Goal: Browse casually

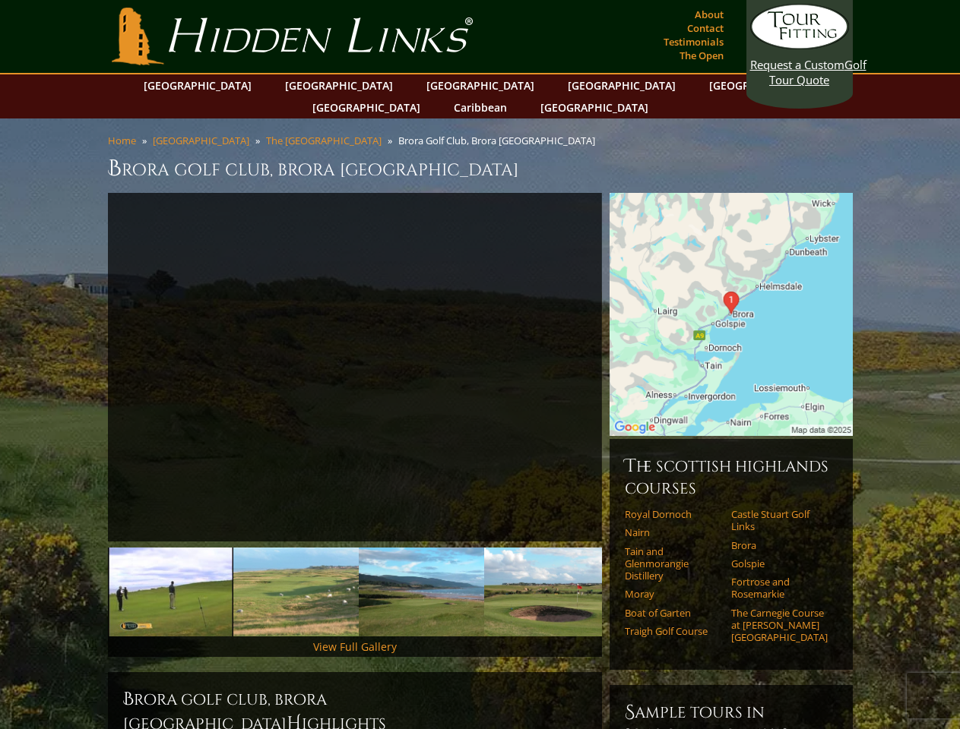
click at [85, 353] on link "Previous" at bounding box center [85, 368] width 30 height 30
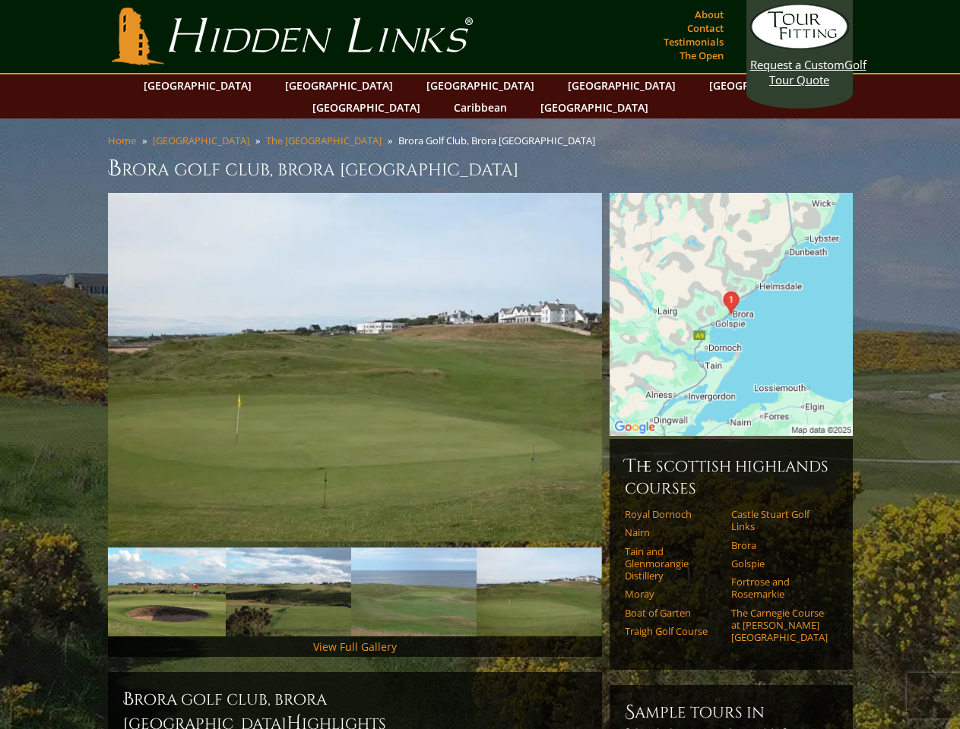
click at [625, 353] on link "Next" at bounding box center [624, 368] width 30 height 30
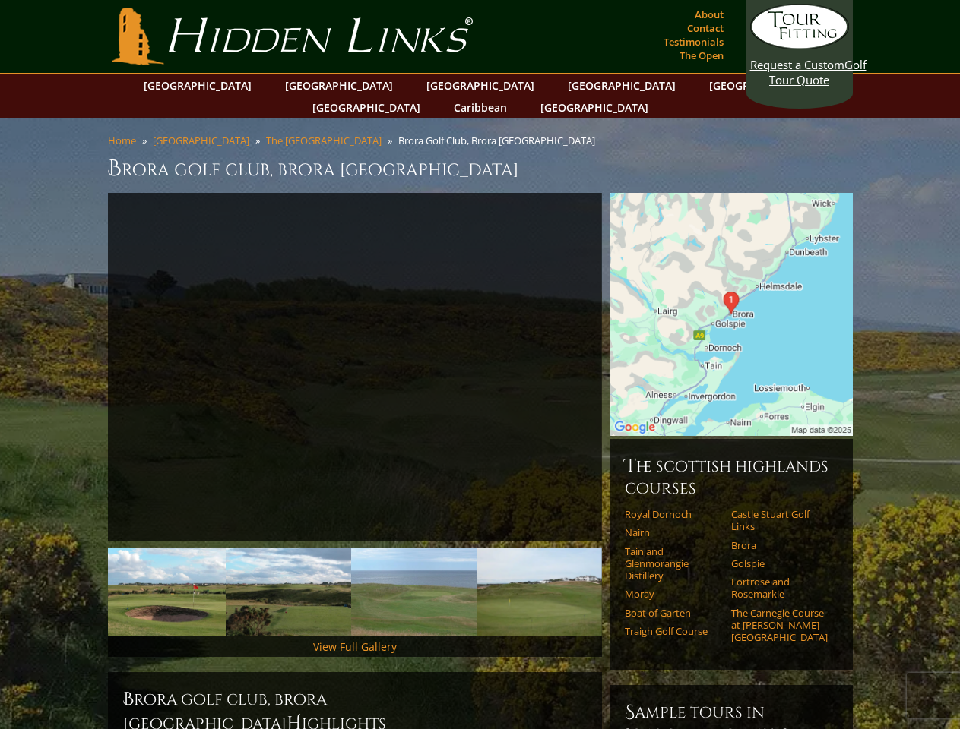
click at [100, 570] on img at bounding box center [37, 592] width 125 height 89
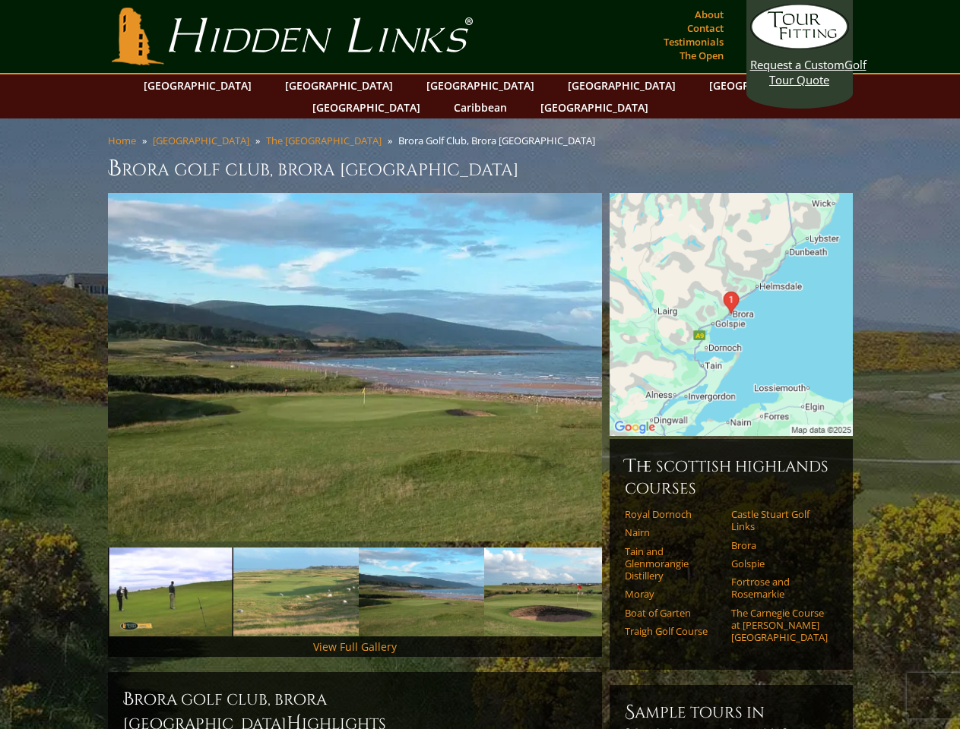
click at [296, 570] on img at bounding box center [295, 592] width 125 height 89
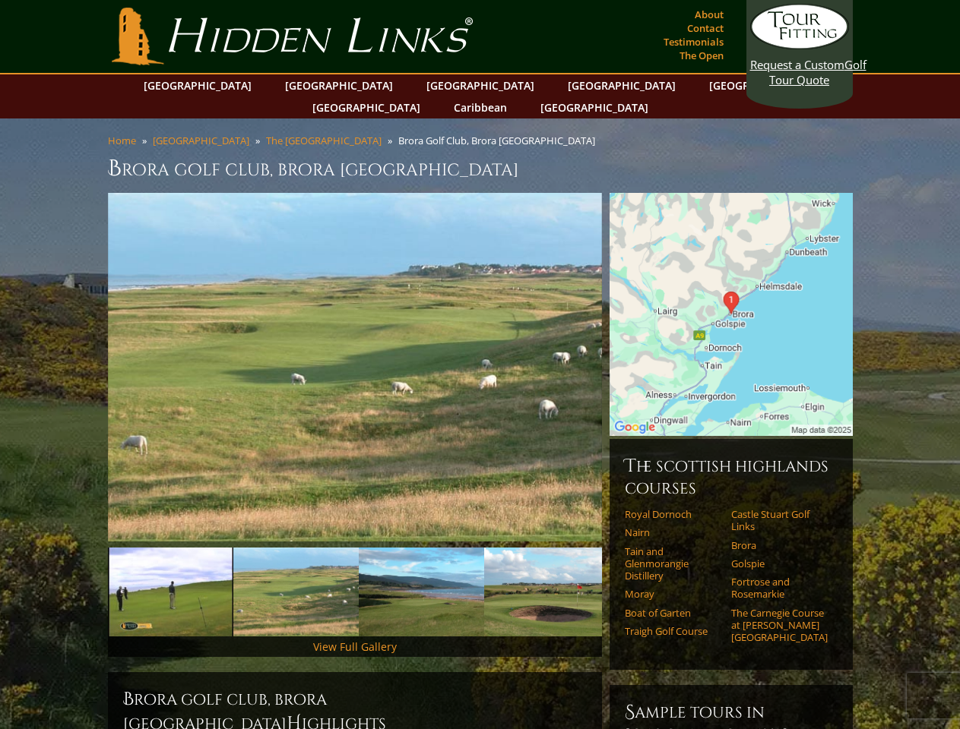
click at [421, 570] on img at bounding box center [421, 592] width 125 height 89
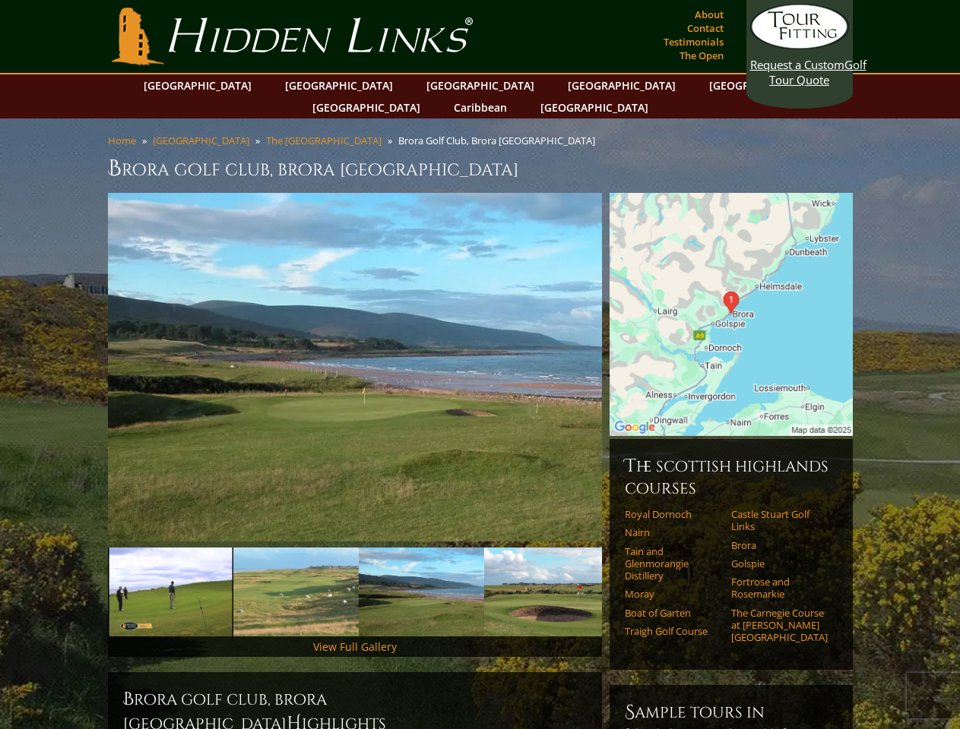
click at [546, 570] on img at bounding box center [546, 592] width 125 height 89
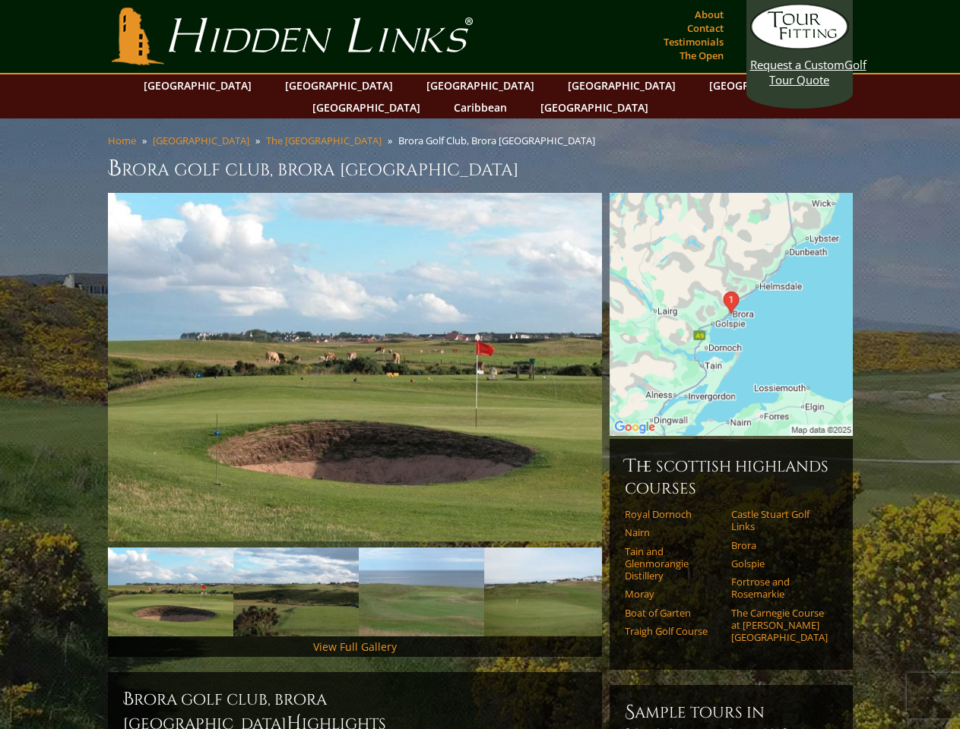
click at [625, 577] on link "Next" at bounding box center [624, 592] width 30 height 30
